Goal: Book appointment/travel/reservation

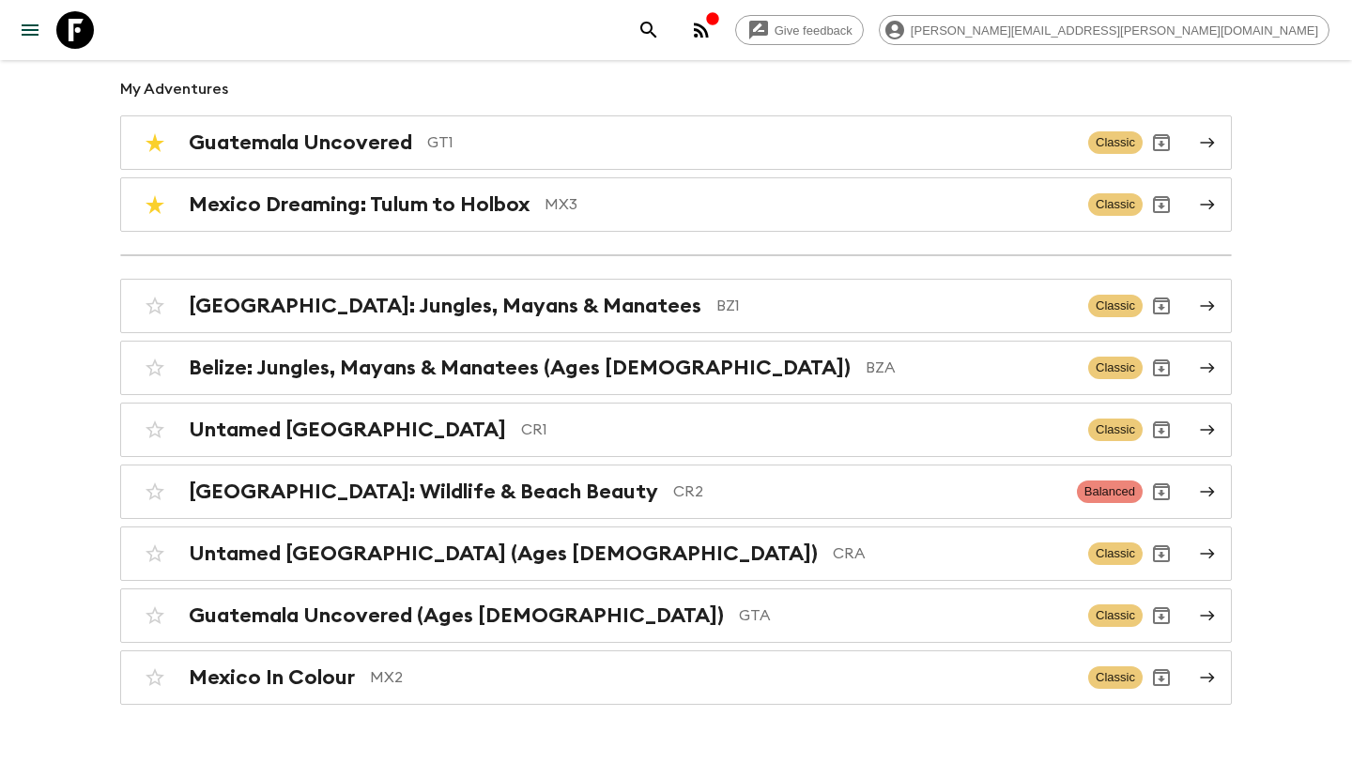
scroll to position [176, 0]
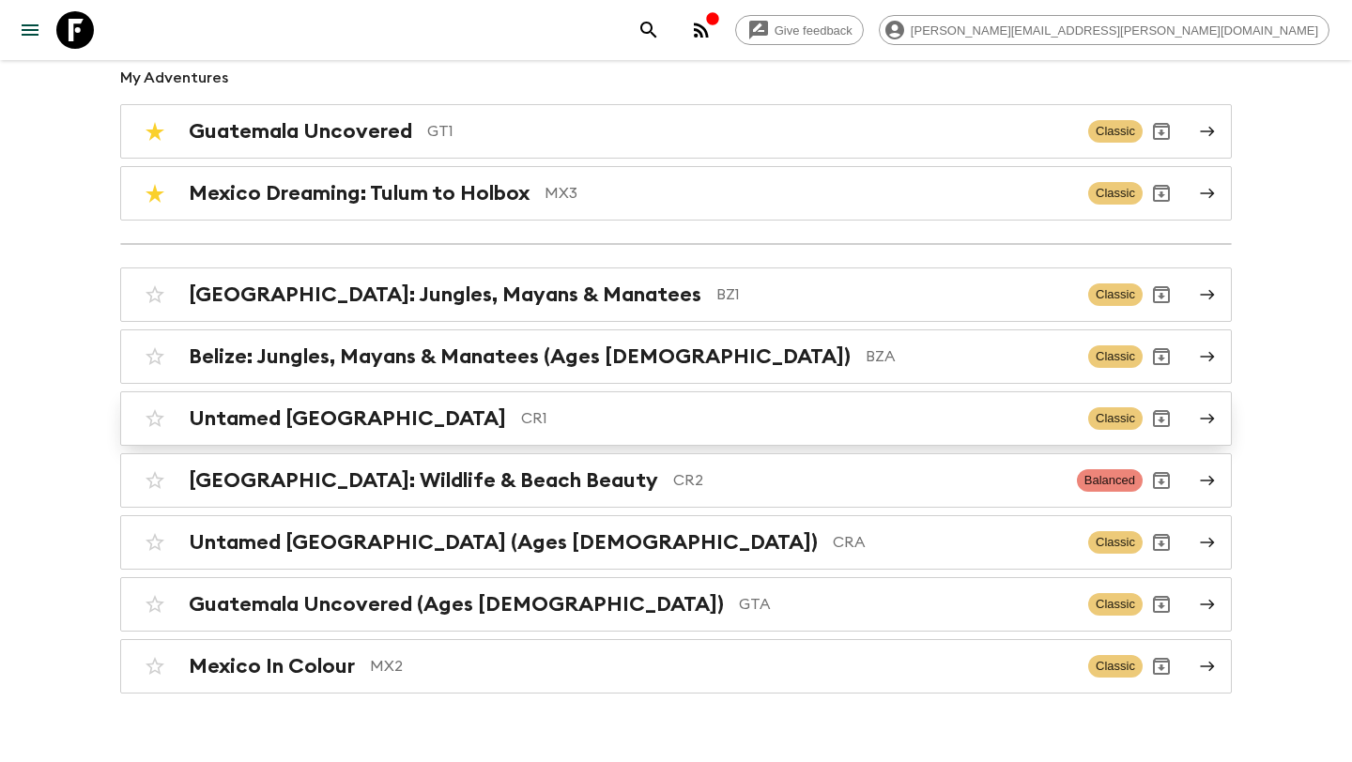
click at [626, 418] on p "CR1" at bounding box center [797, 418] width 552 height 23
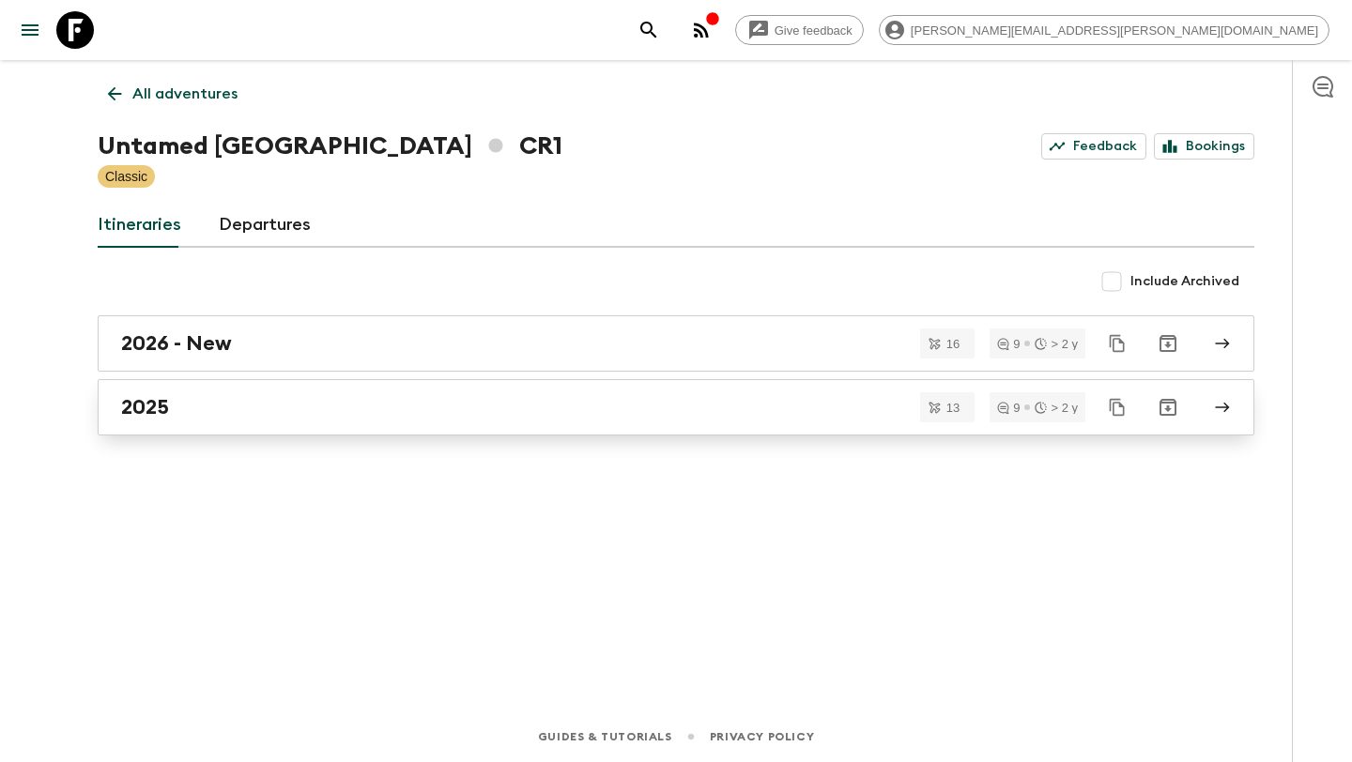
click at [610, 415] on div "2025" at bounding box center [658, 407] width 1074 height 24
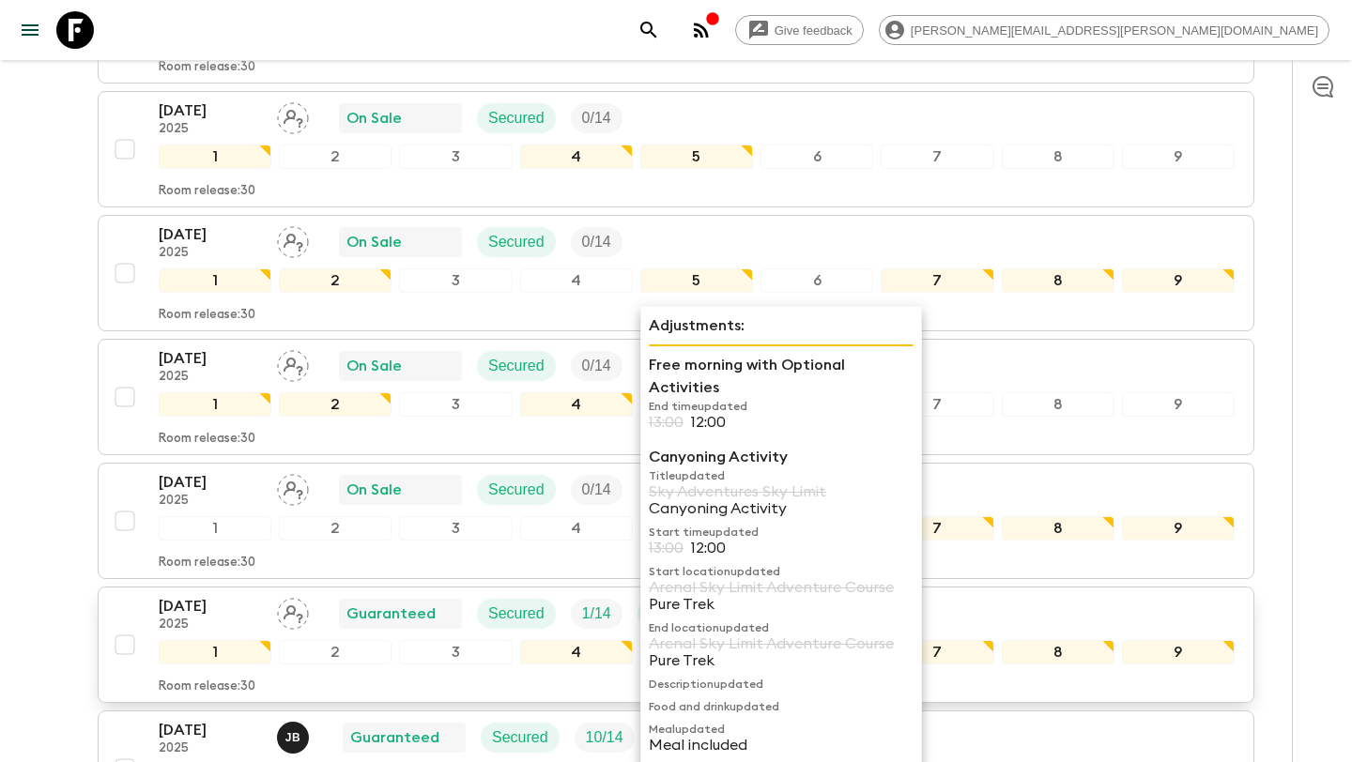
scroll to position [1139, 0]
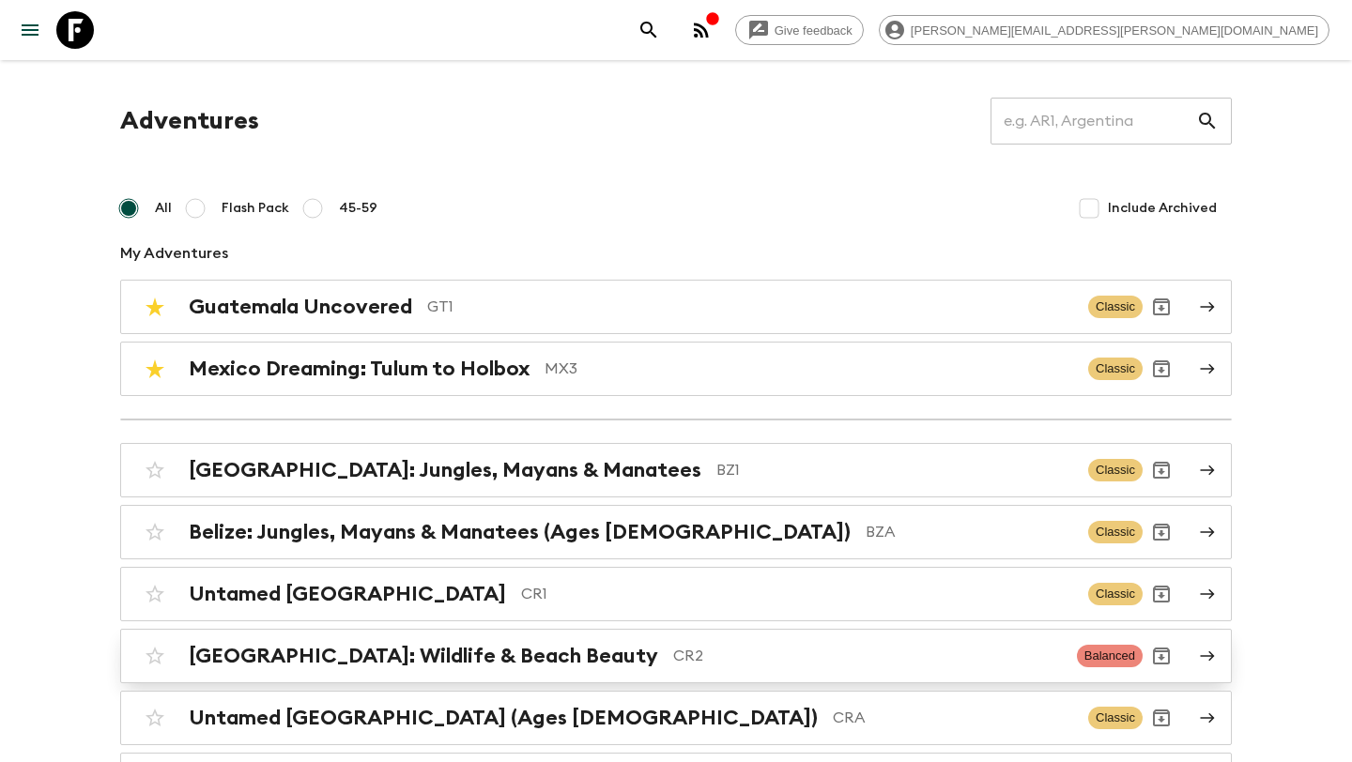
click at [673, 649] on p "CR2" at bounding box center [867, 656] width 389 height 23
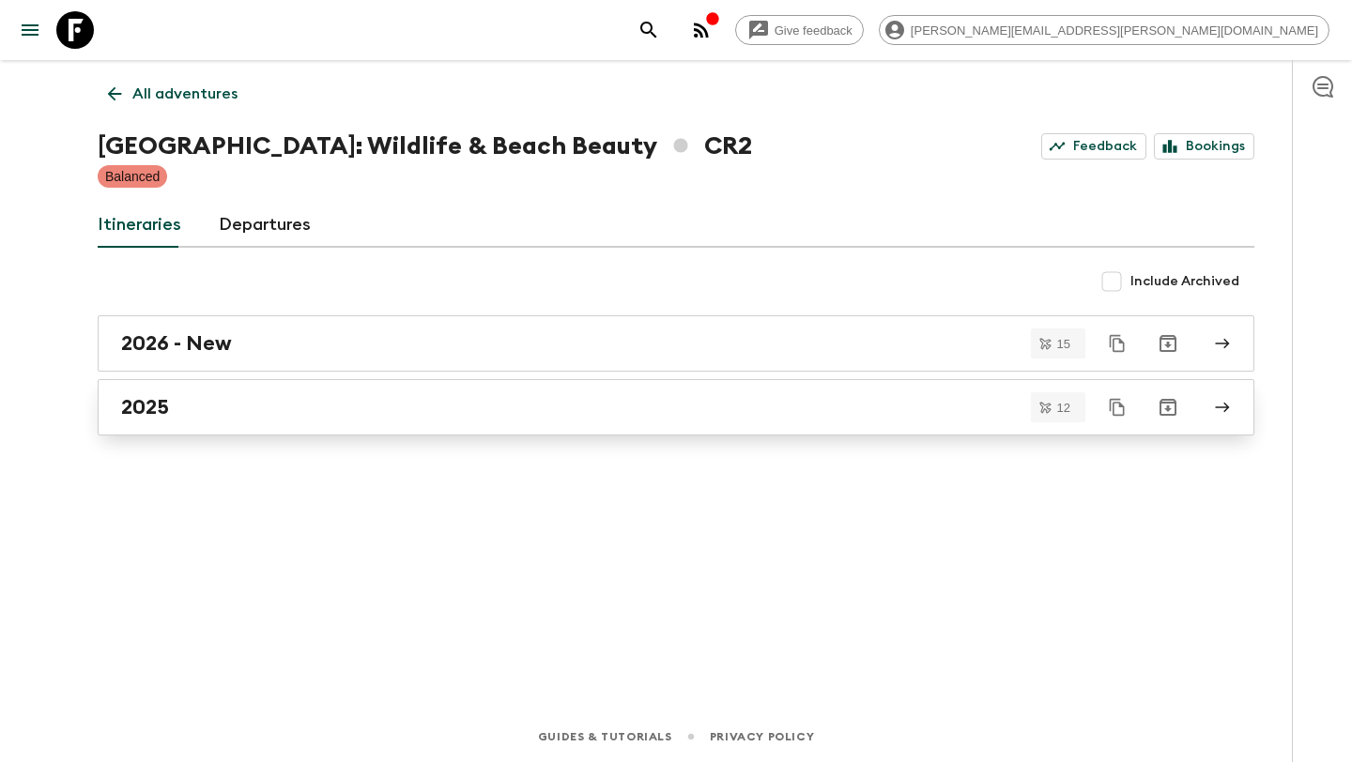
click at [547, 396] on div "2025" at bounding box center [658, 407] width 1074 height 24
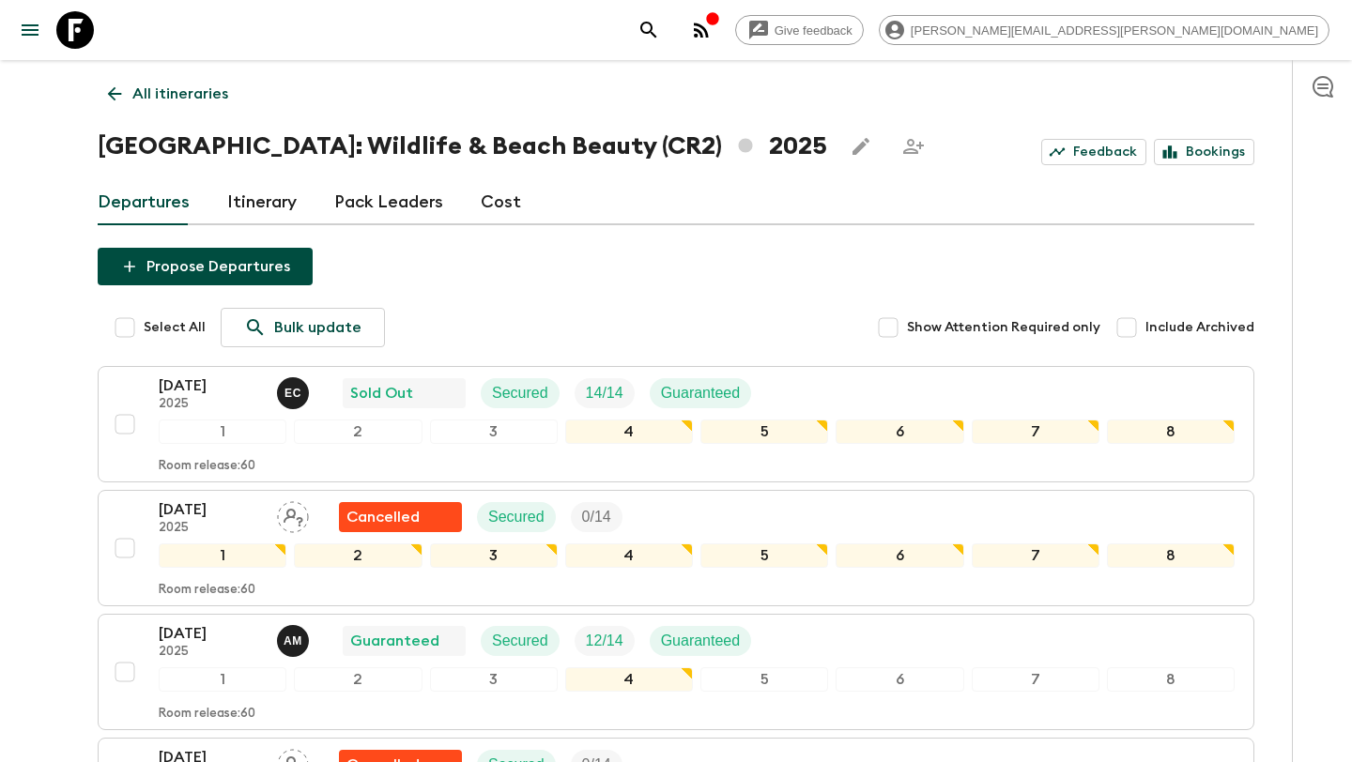
click at [115, 104] on link "All itineraries" at bounding box center [168, 94] width 141 height 38
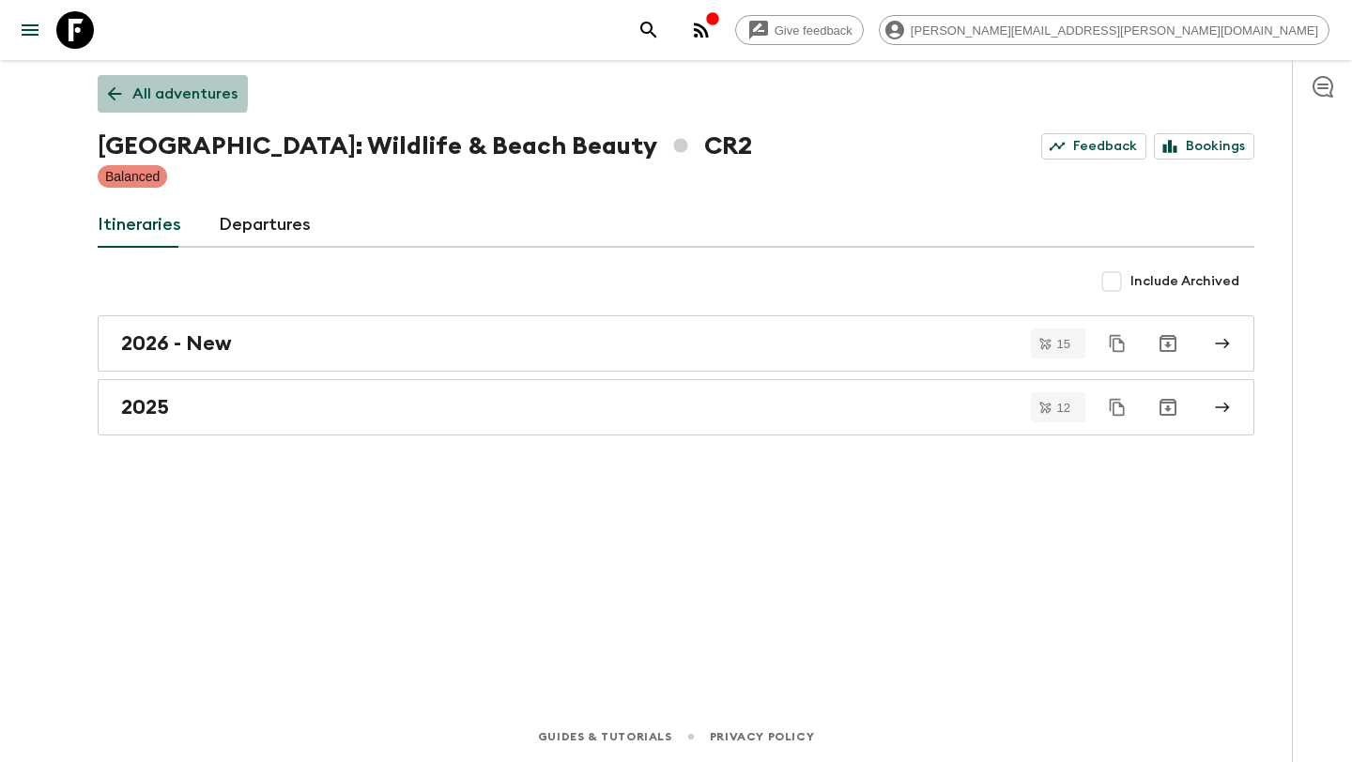
click at [111, 88] on icon at bounding box center [114, 94] width 21 height 21
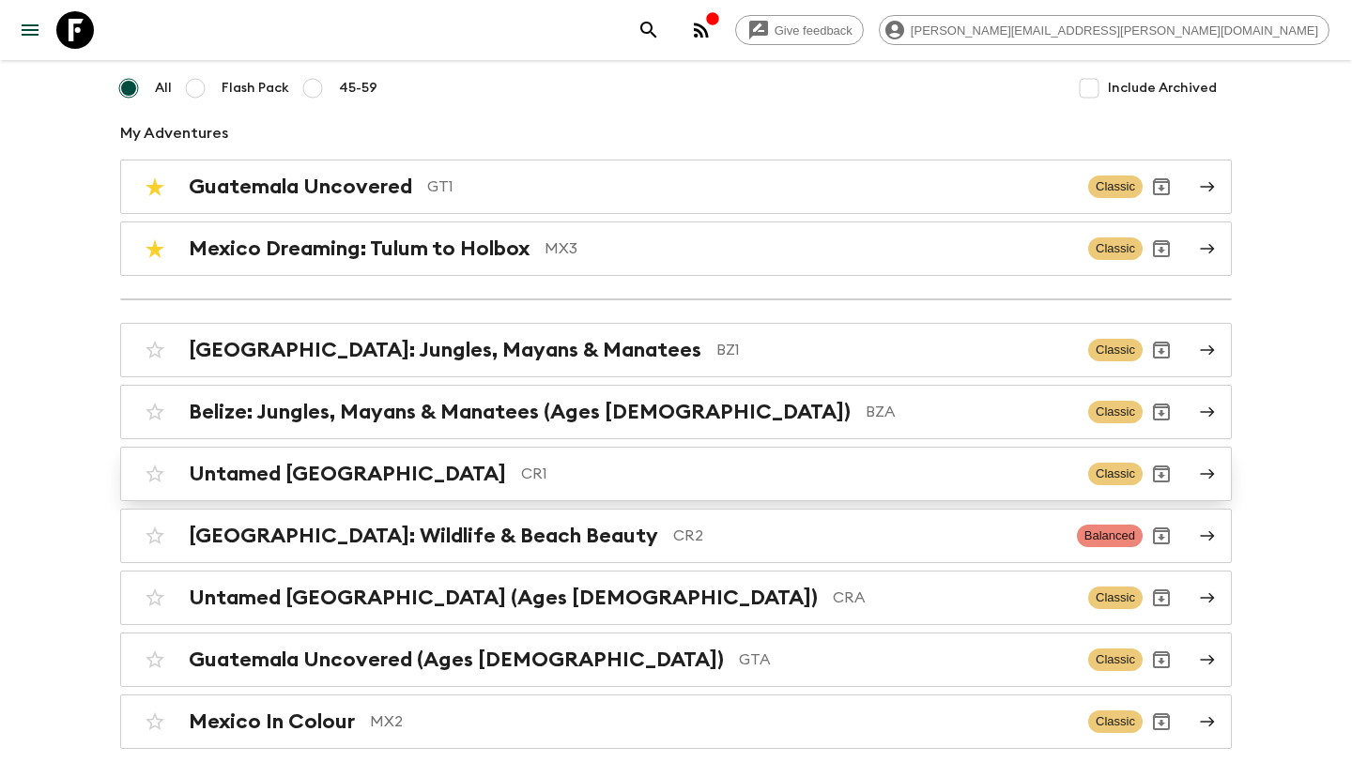
scroll to position [209, 0]
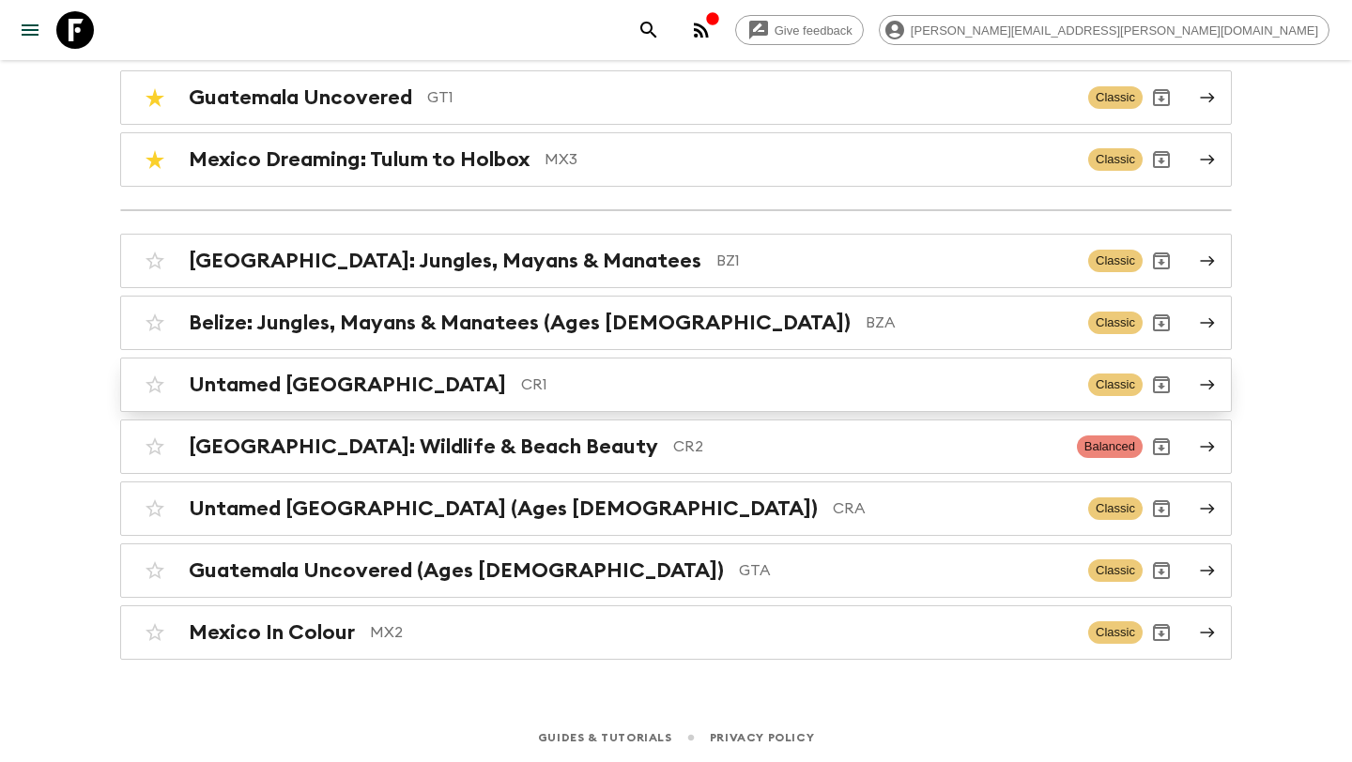
click at [620, 387] on p "CR1" at bounding box center [797, 385] width 552 height 23
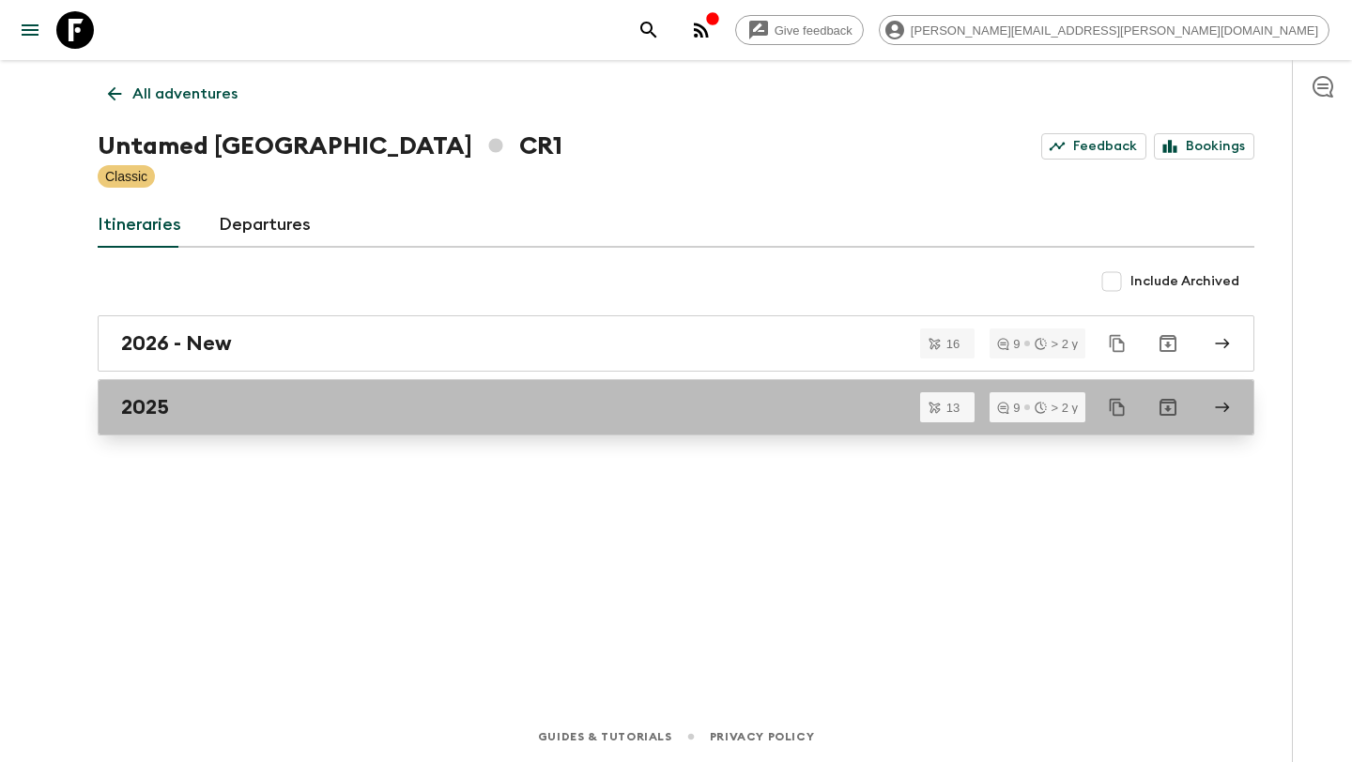
click at [616, 392] on link "2025" at bounding box center [676, 407] width 1157 height 56
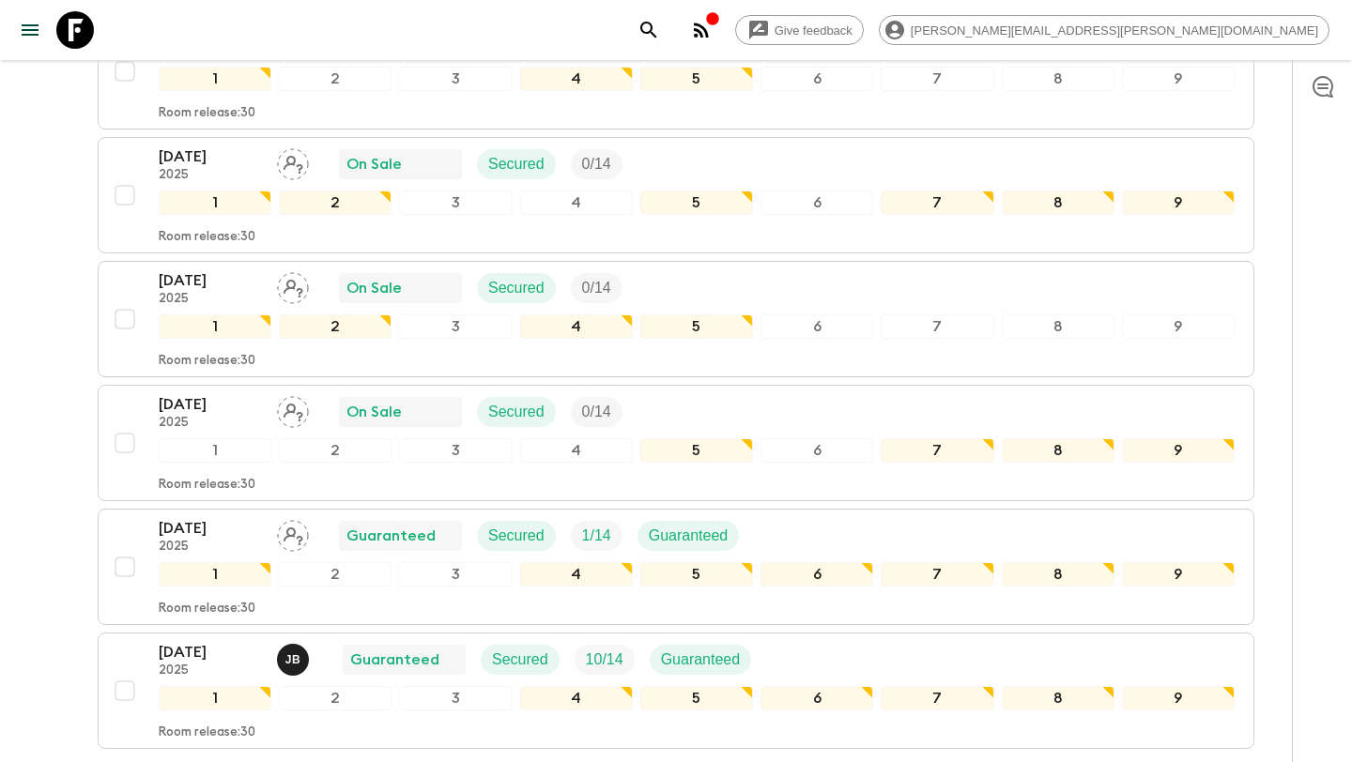
scroll to position [1378, 0]
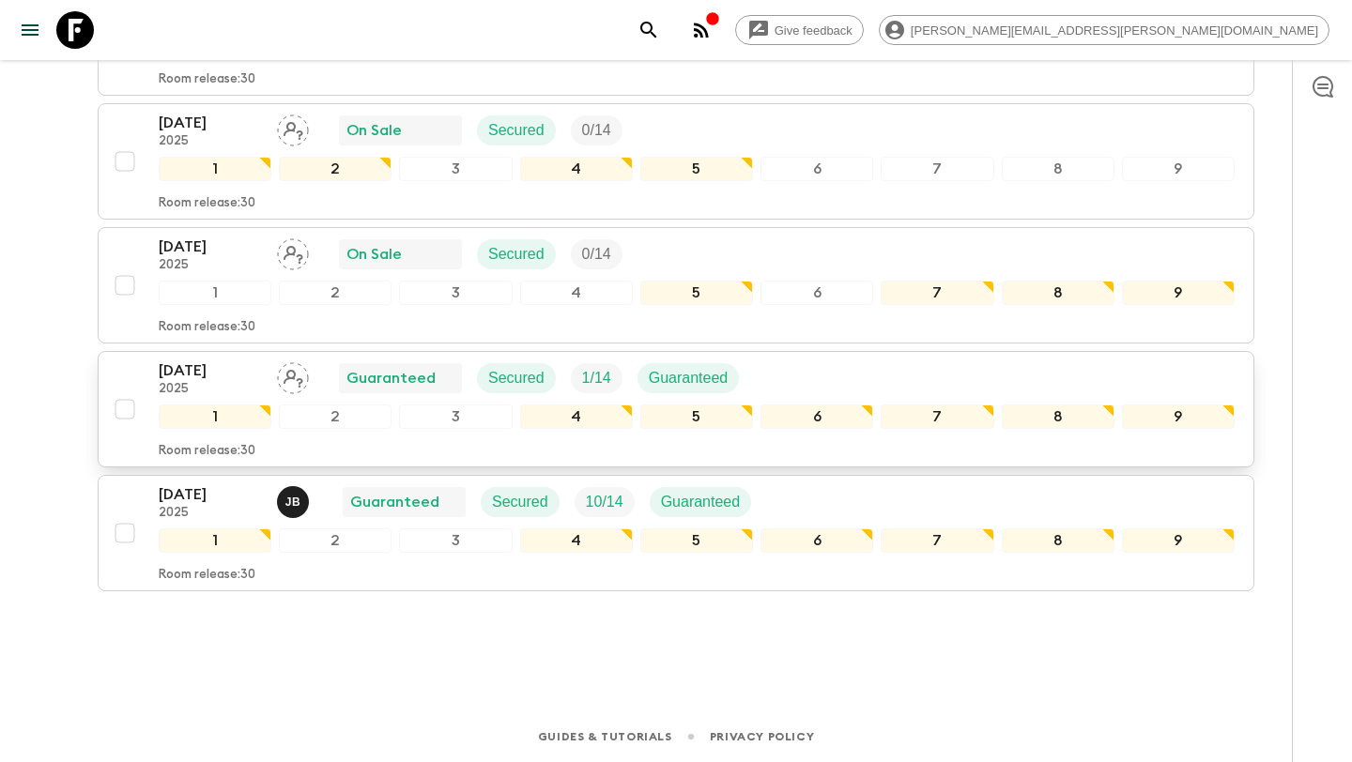
click at [220, 367] on p "[DATE]" at bounding box center [210, 371] width 103 height 23
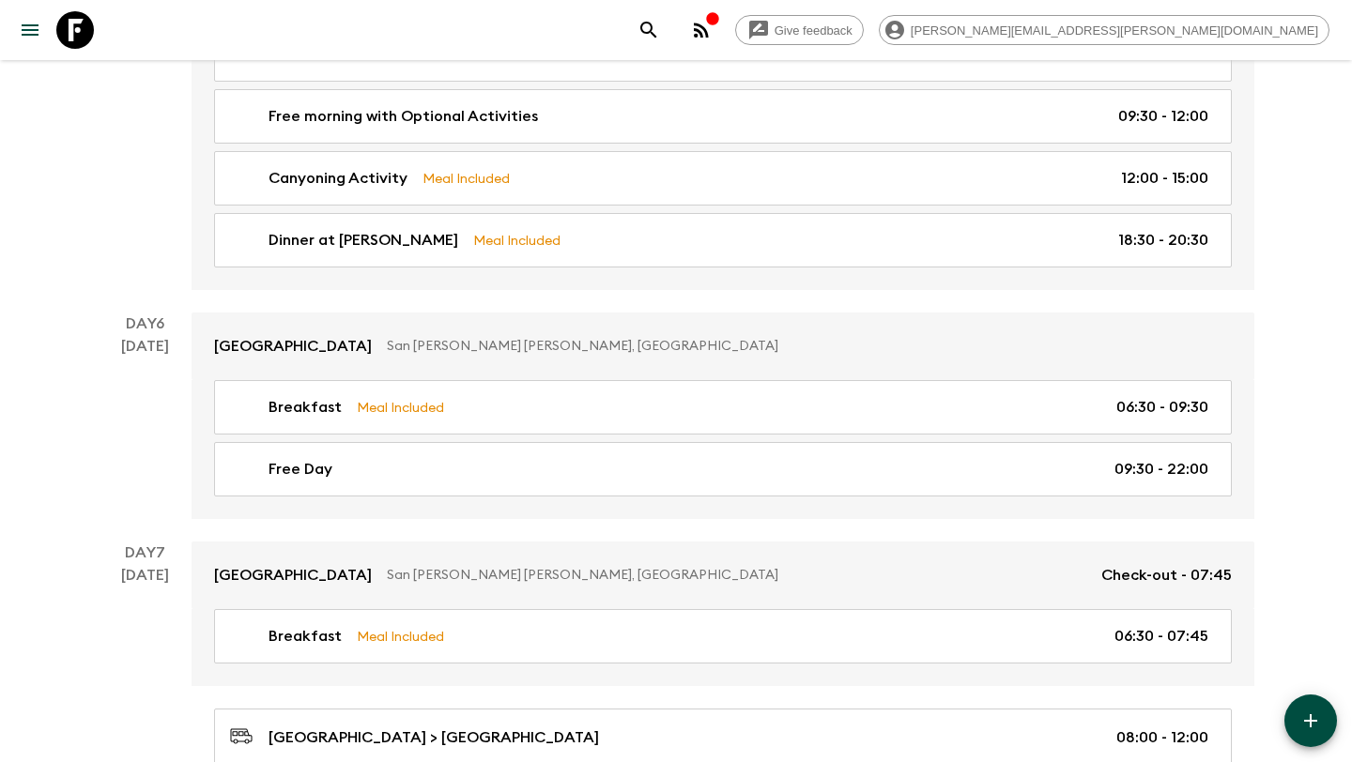
scroll to position [1907, 0]
